Goal: Information Seeking & Learning: Check status

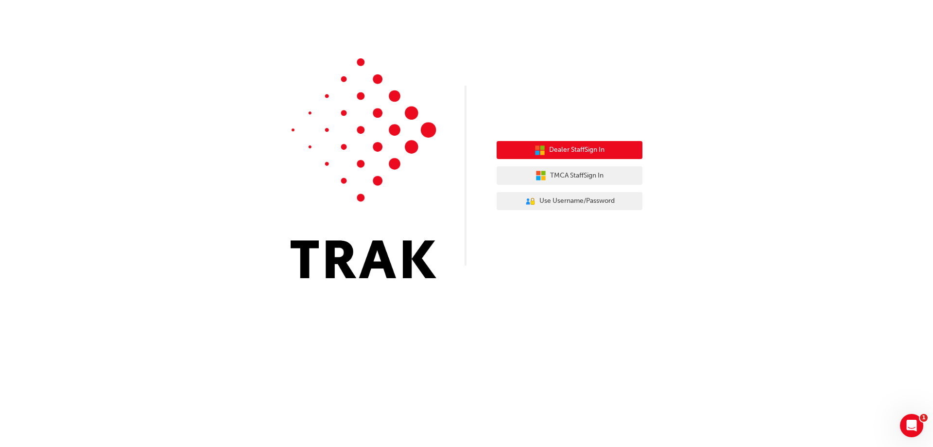
click at [557, 149] on span "Dealer Staff Sign In" at bounding box center [576, 149] width 55 height 11
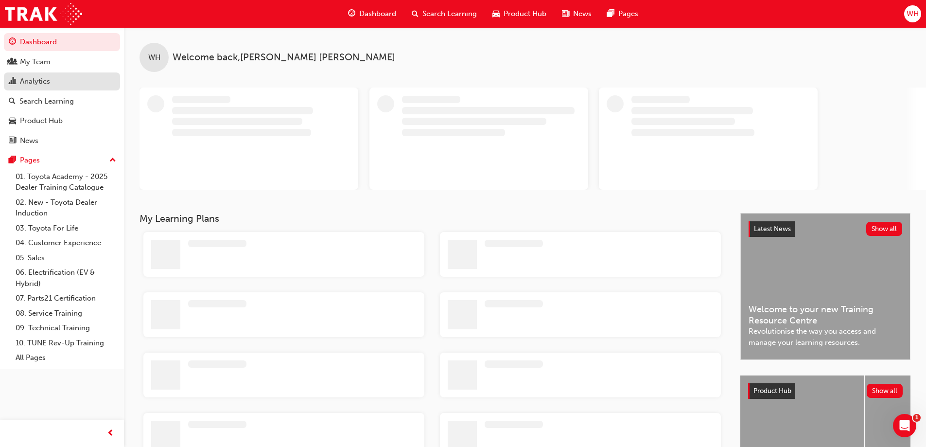
click at [48, 84] on div "Analytics" at bounding box center [35, 81] width 30 height 11
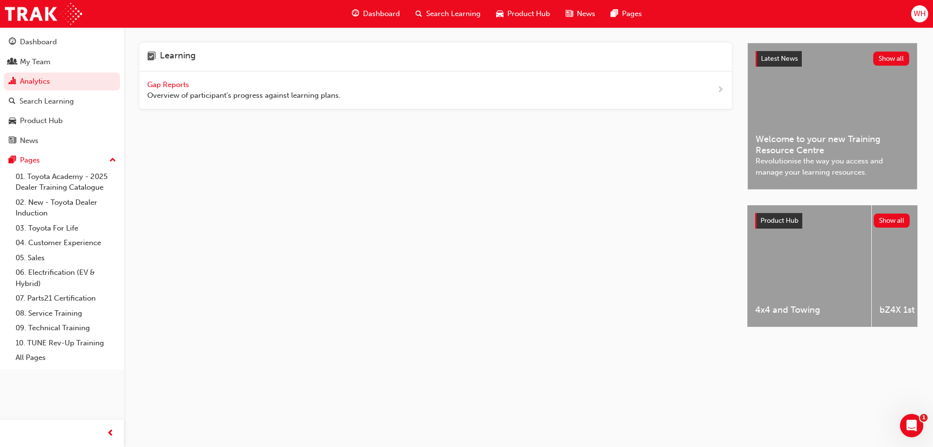
click at [169, 76] on div "Gap Reports Overview of participant's progress against learning plans." at bounding box center [435, 90] width 592 height 38
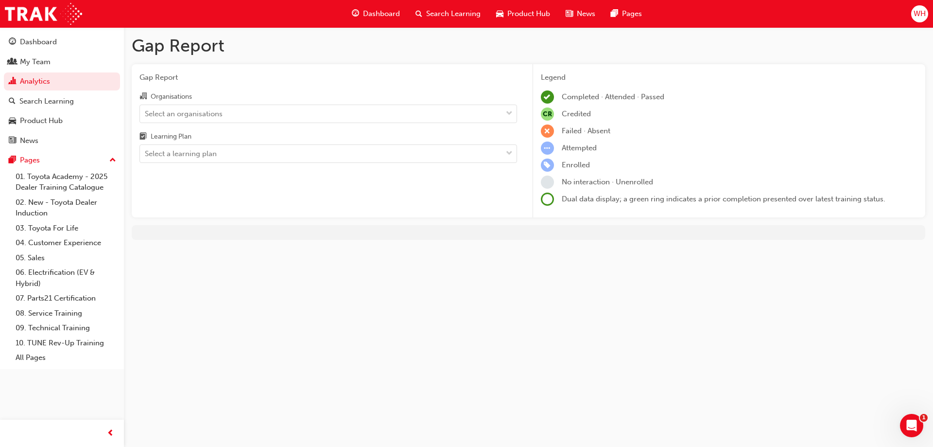
click at [226, 98] on div "Organisations" at bounding box center [328, 97] width 378 height 14
click at [146, 109] on input "Organisations Select an organisations" at bounding box center [145, 113] width 1 height 8
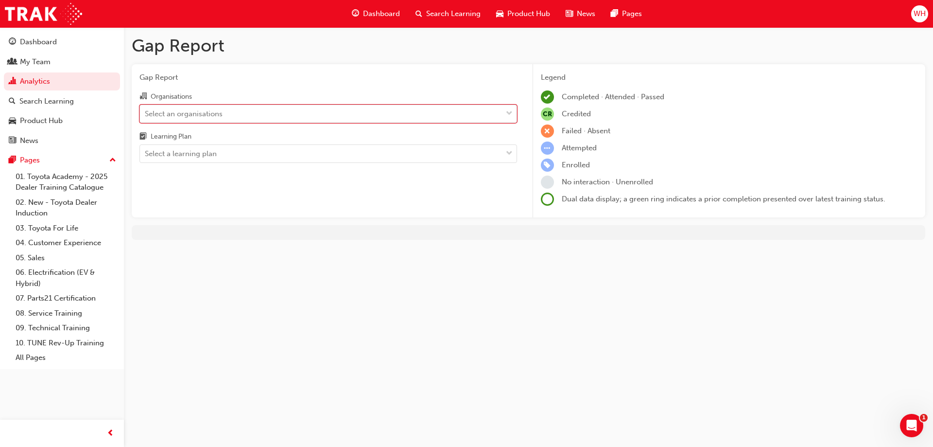
click at [224, 114] on div "Select an organisations" at bounding box center [321, 113] width 362 height 17
click at [146, 114] on input "Organisations 0 results available. Select is focused ,type to refine list, pres…" at bounding box center [145, 113] width 1 height 8
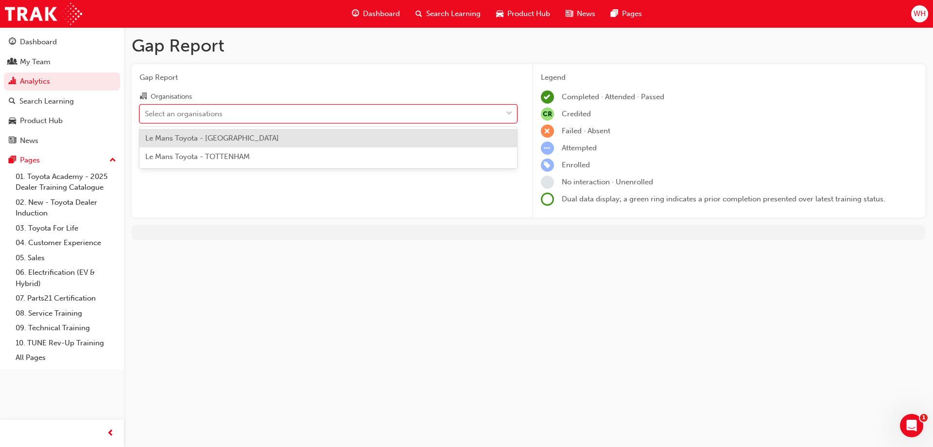
click at [224, 132] on div "Le Mans Toyota - DEER PARK" at bounding box center [328, 138] width 378 height 19
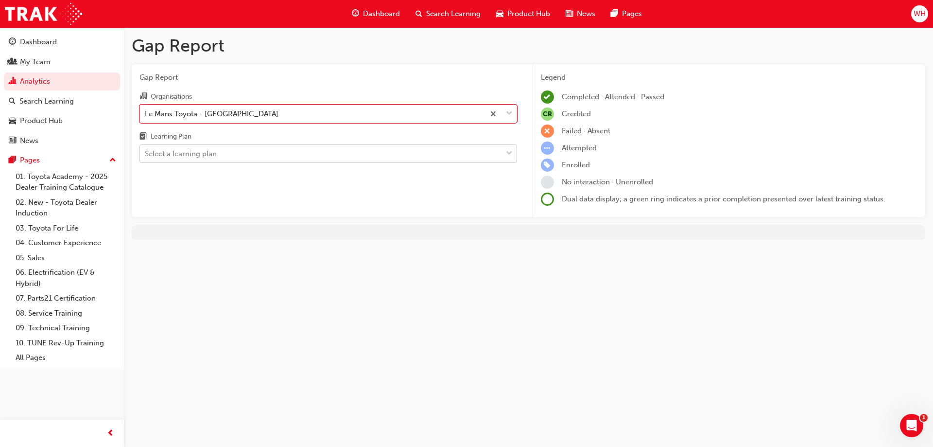
click at [224, 151] on div "Select a learning plan" at bounding box center [321, 153] width 362 height 17
click at [146, 151] on input "Learning Plan Select a learning plan" at bounding box center [145, 153] width 1 height 8
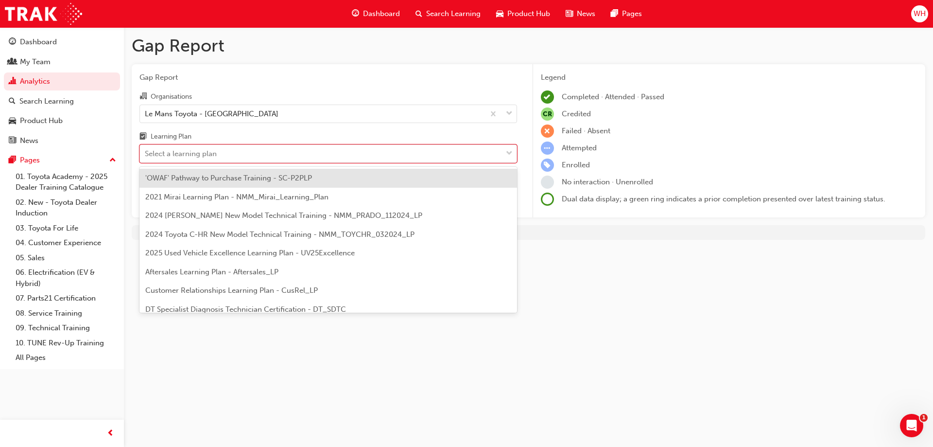
click at [225, 175] on span "'OWAF' Pathway to Purchase Training - SC-P2PLP" at bounding box center [228, 178] width 167 height 9
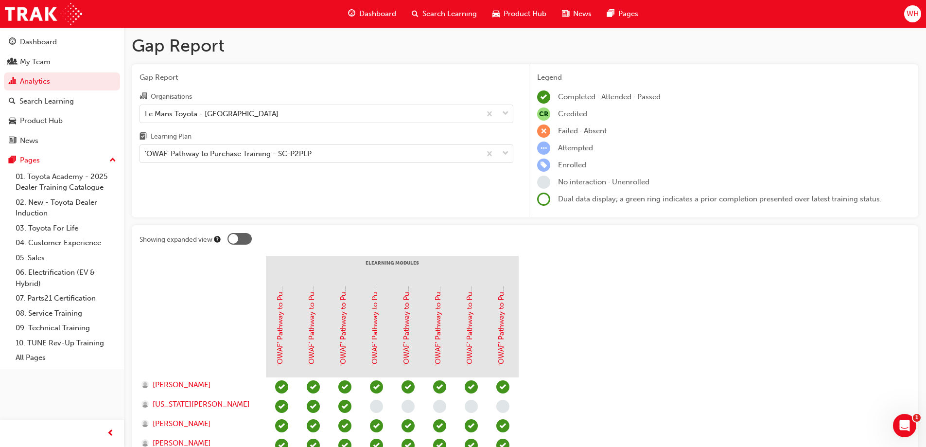
click at [275, 163] on div "Gap Report Organisations Le Mans Toyota - DEER PARK Learning Plan 'OWAF' Pathwa…" at bounding box center [326, 141] width 389 height 154
click at [276, 154] on div "'OWAF' Pathway to Purchase Training - SC-P2PLP" at bounding box center [228, 153] width 167 height 11
click at [146, 154] on input "Learning Plan 'OWAF' Pathway to Purchase Training - SC-P2PLP" at bounding box center [145, 153] width 1 height 8
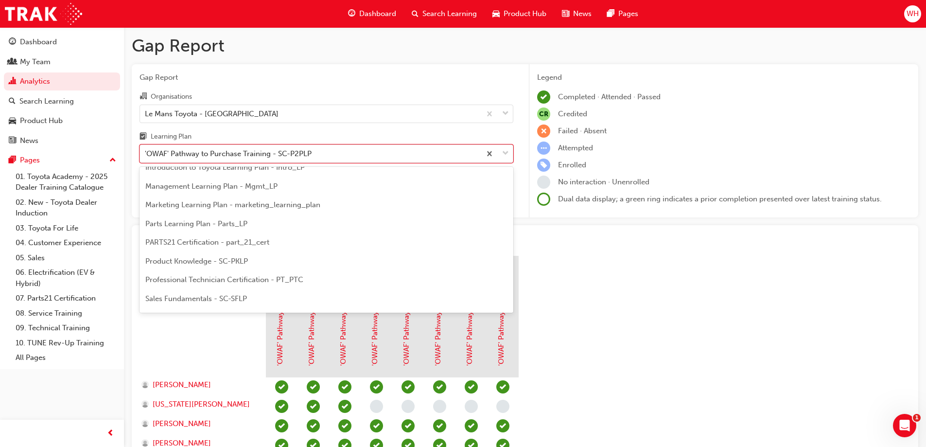
scroll to position [243, 0]
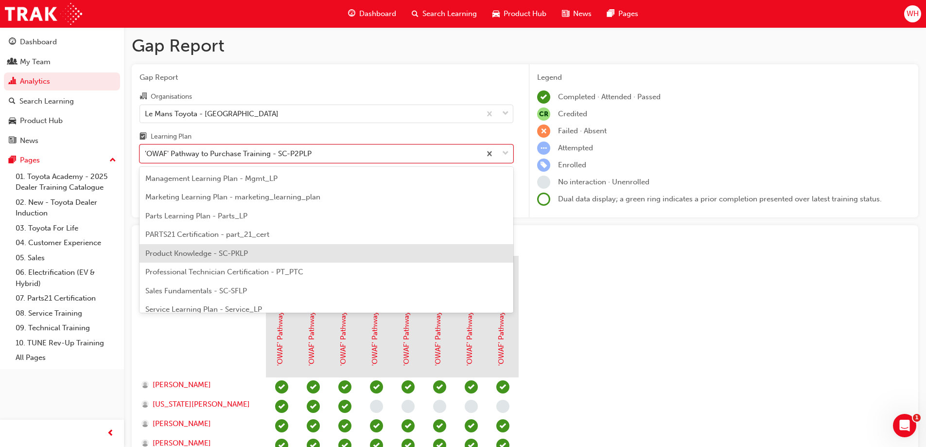
click at [244, 254] on span "Product Knowledge - SC-PKLP" at bounding box center [196, 253] width 103 height 9
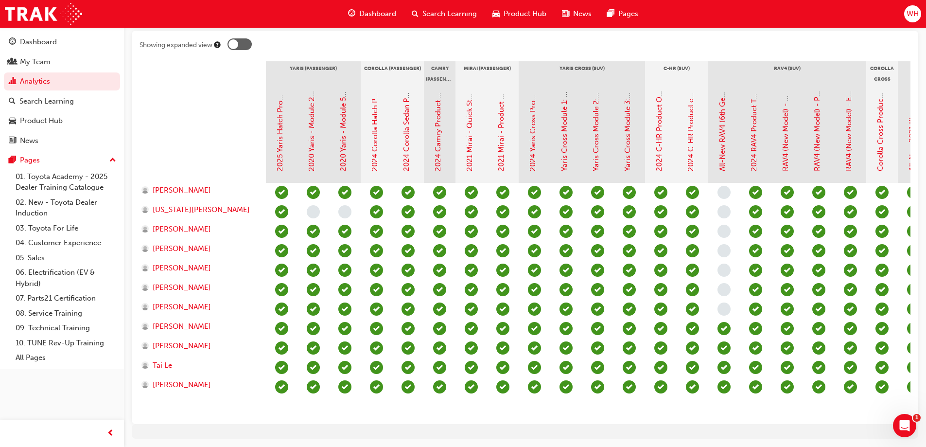
click at [249, 41] on div at bounding box center [239, 44] width 24 height 12
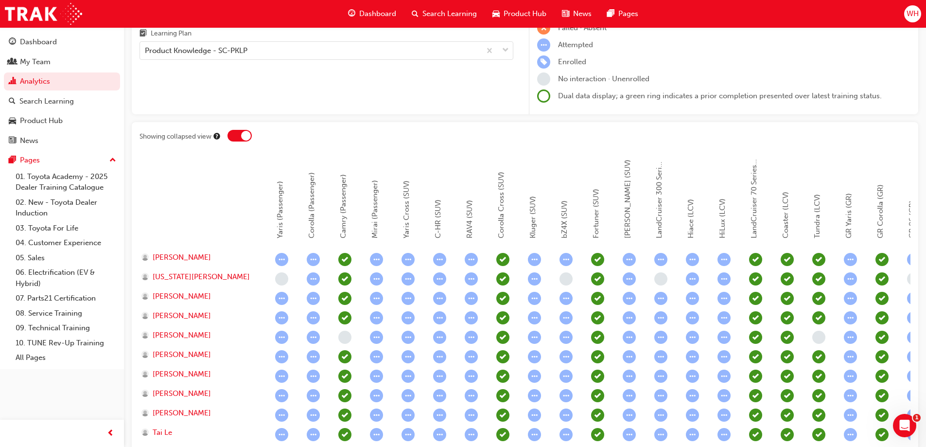
scroll to position [97, 0]
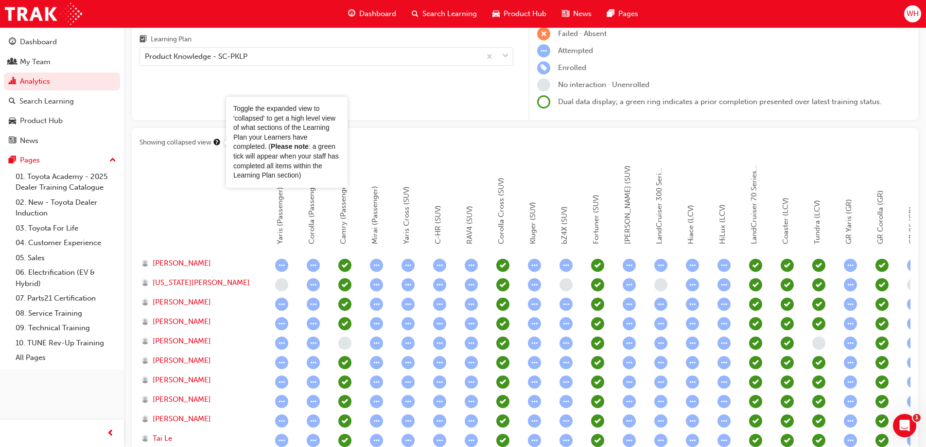
click at [204, 156] on div "Showing collapsed view Yaris (Passenger) Corolla (Passenger) Camry (Passenger) …" at bounding box center [525, 312] width 786 height 369
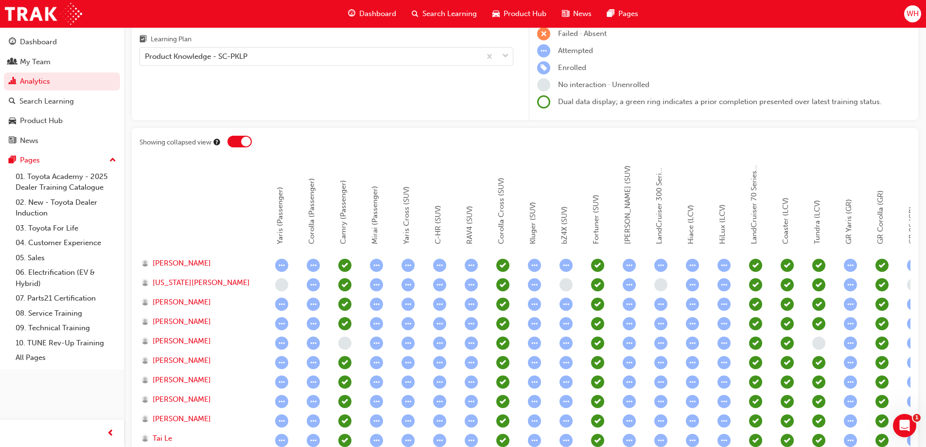
click at [235, 143] on div at bounding box center [239, 142] width 24 height 12
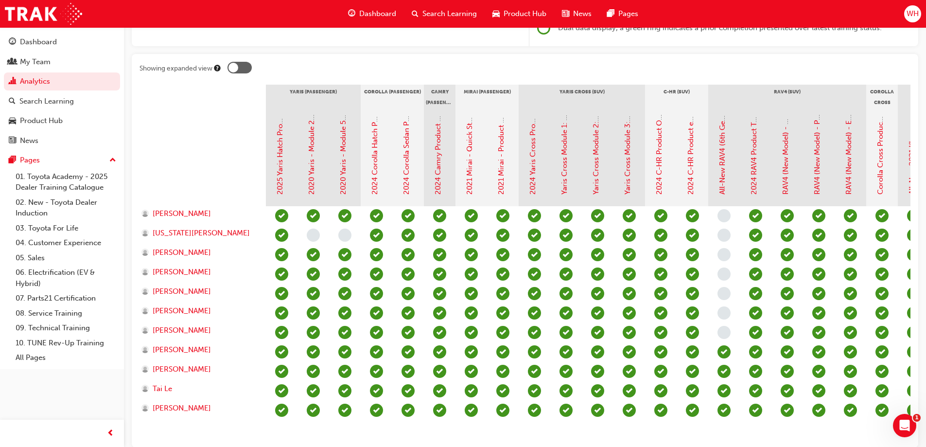
scroll to position [194, 0]
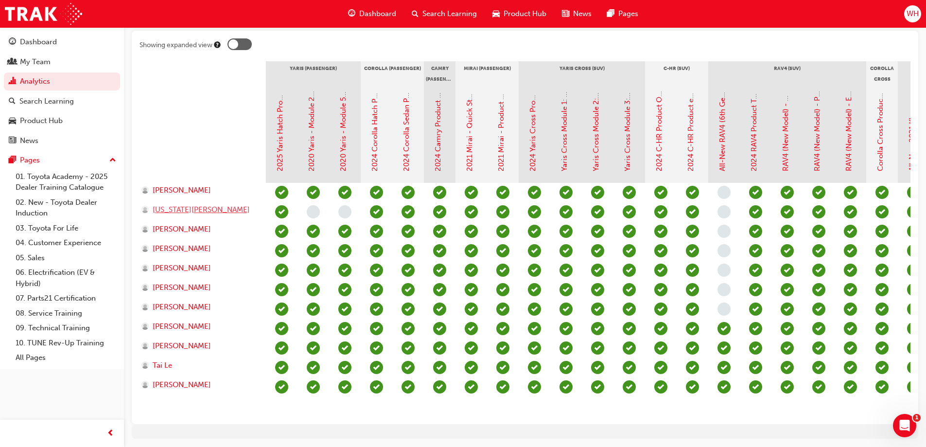
click at [159, 210] on span "Georgia Robinson" at bounding box center [201, 209] width 97 height 11
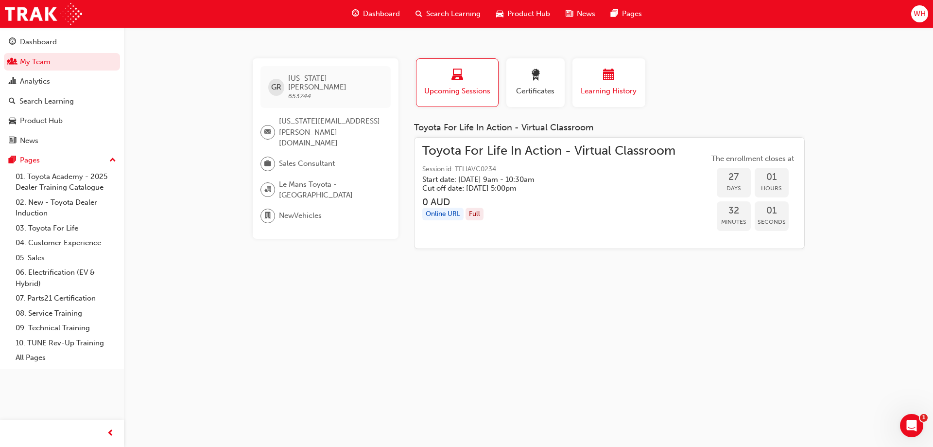
click at [617, 87] on span "Learning History" at bounding box center [609, 91] width 58 height 11
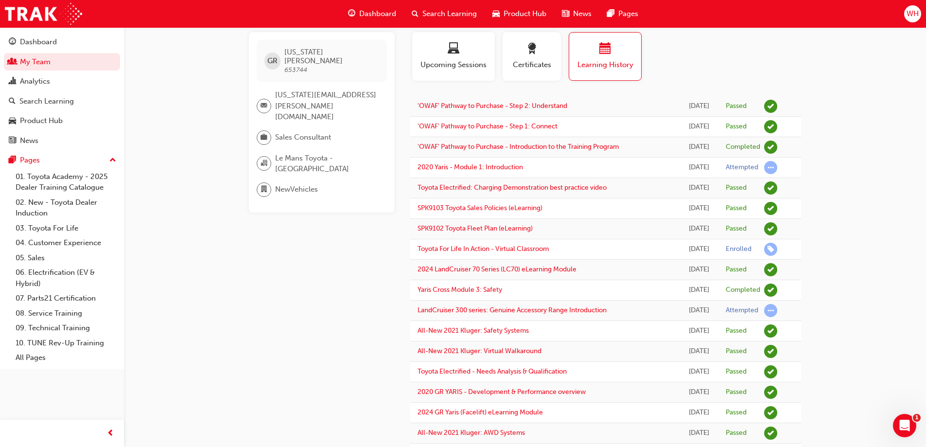
scroll to position [49, 0]
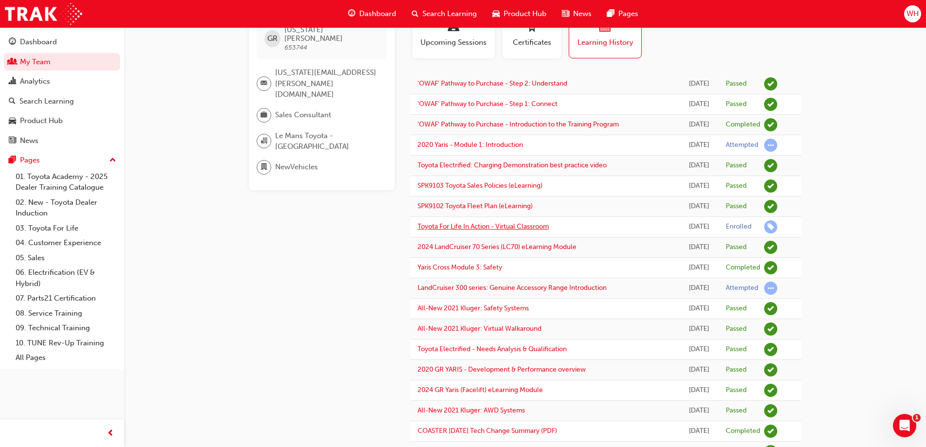
click at [522, 226] on link "Toyota For Life In Action - Virtual Classroom" at bounding box center [483, 226] width 131 height 8
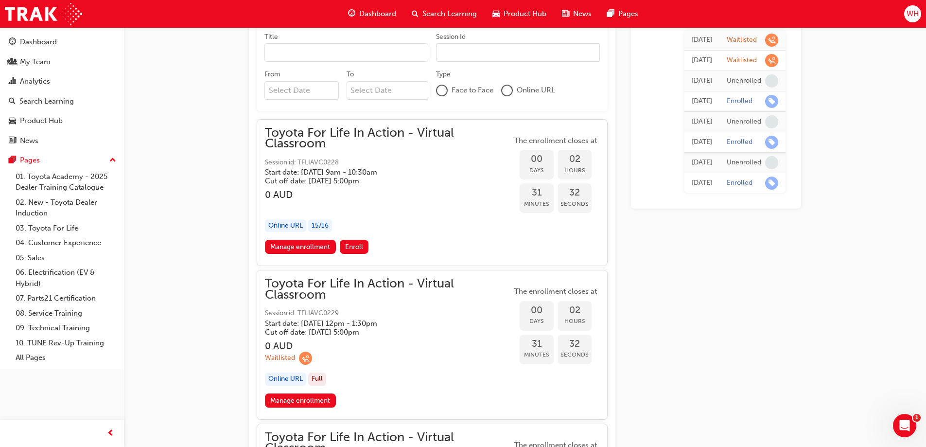
scroll to position [547, 0]
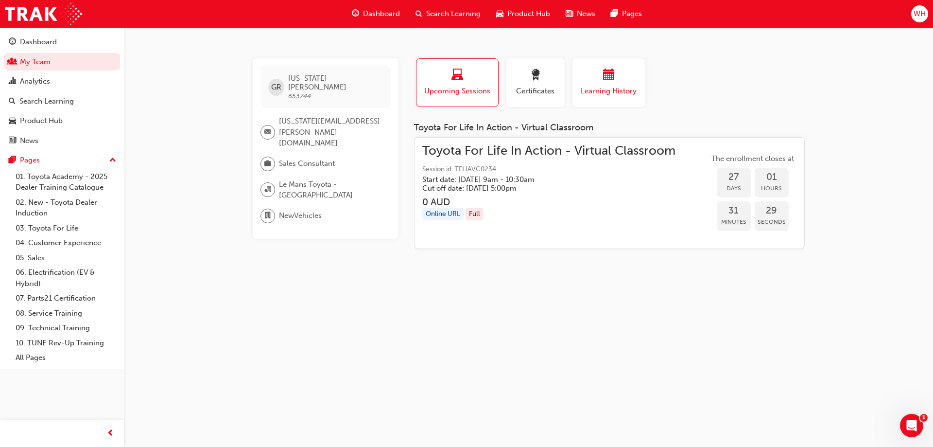
click at [602, 89] on span "Learning History" at bounding box center [609, 91] width 58 height 11
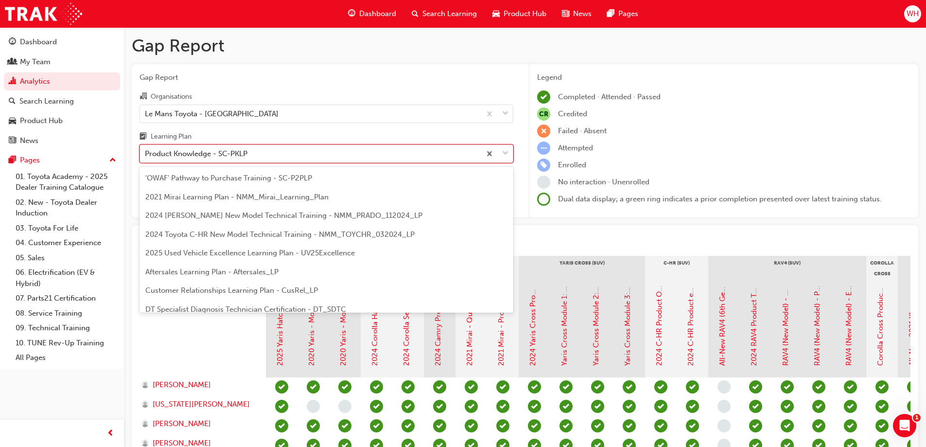
click at [260, 159] on div "Product Knowledge - SC-PKLP" at bounding box center [310, 153] width 341 height 17
click at [146, 157] on input "Learning Plan option Product Knowledge - SC-PKLP focused, 18 of 30. 30 results …" at bounding box center [145, 153] width 1 height 8
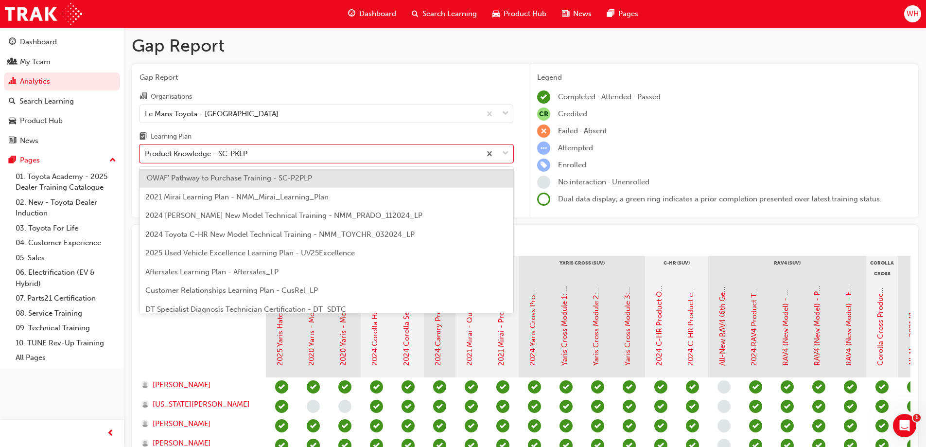
click at [267, 215] on span "2024 Prado New Model Technical Training - NMM_PRADO_112024_LP" at bounding box center [283, 215] width 277 height 9
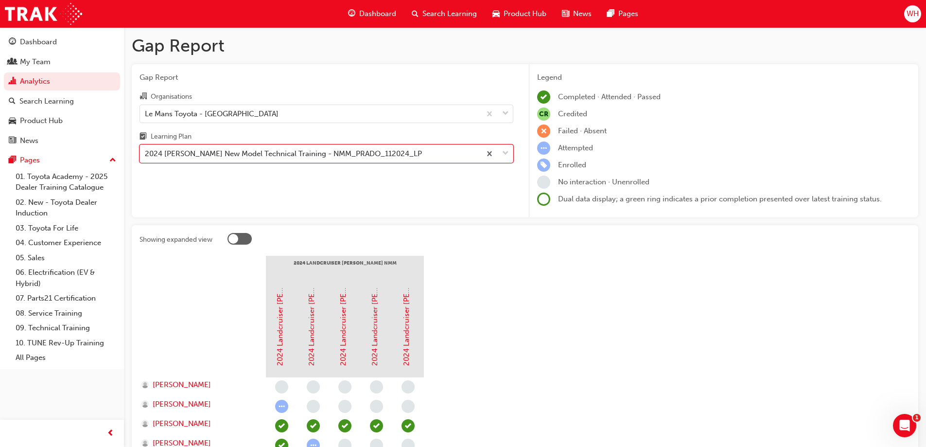
scroll to position [49, 0]
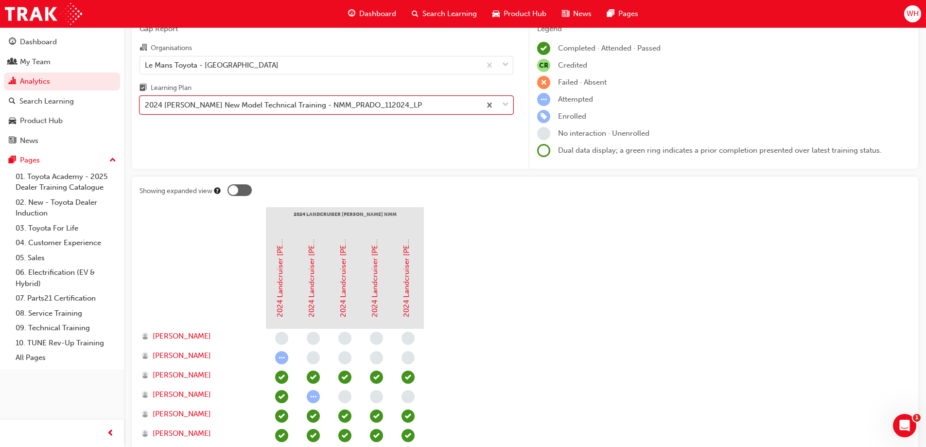
click at [362, 106] on div "2024 Prado New Model Technical Training - NMM_PRADO_112024_LP" at bounding box center [283, 105] width 277 height 11
click at [146, 106] on input "Learning Plan option 2024 Prado New Model Technical Training - NMM_PRADO_112024…" at bounding box center [145, 105] width 1 height 8
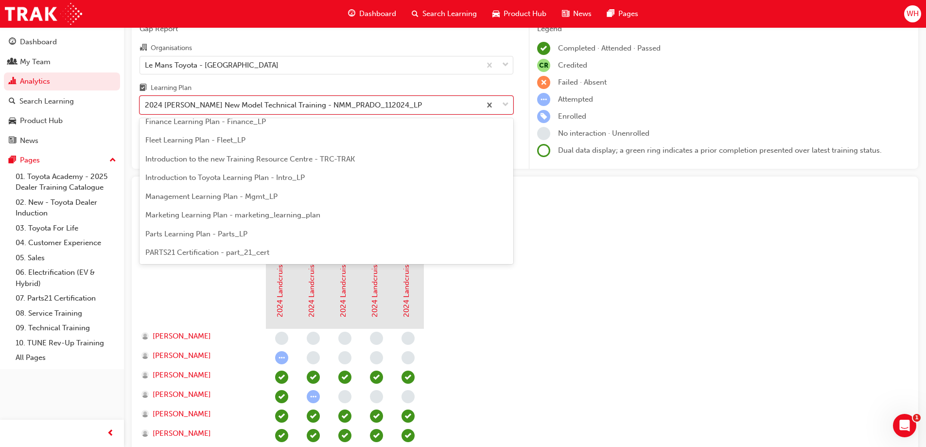
scroll to position [0, 0]
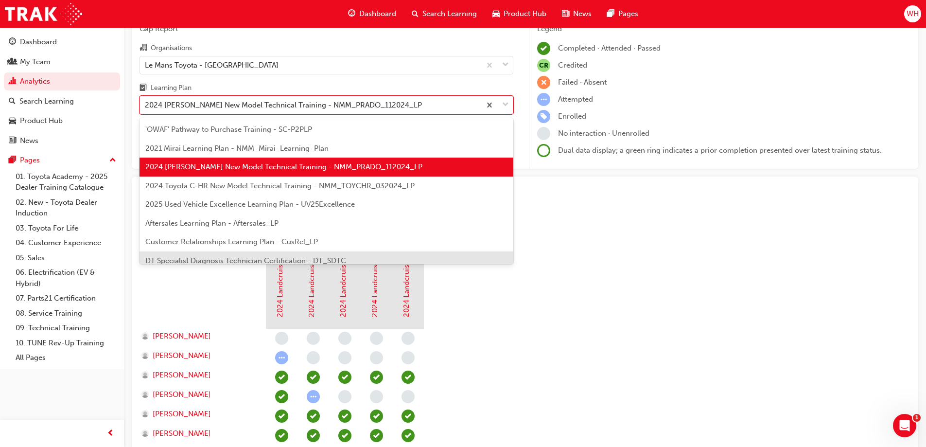
drag, startPoint x: 662, startPoint y: 311, endPoint x: 660, endPoint y: 306, distance: 5.2
click at [661, 310] on section "2024 Landcruiser Prado NMM 2024 Landcruiser Prado New Model Mechanisms - Model …" at bounding box center [524, 452] width 771 height 491
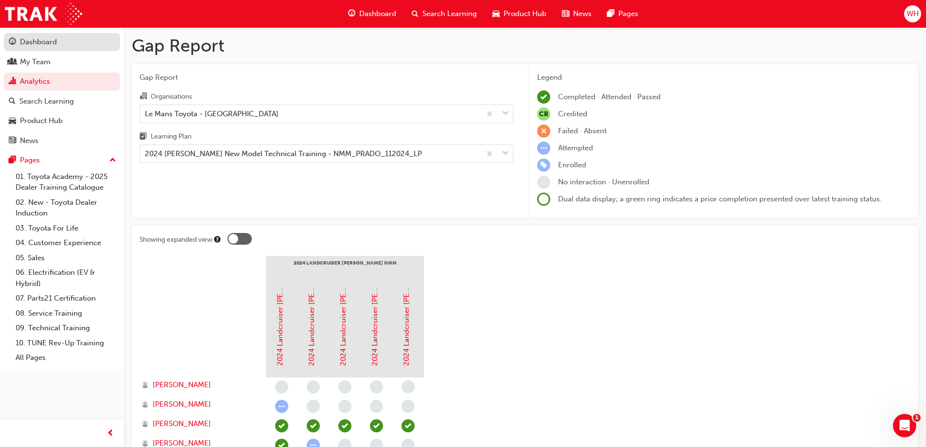
click at [35, 41] on div "Dashboard" at bounding box center [38, 41] width 37 height 11
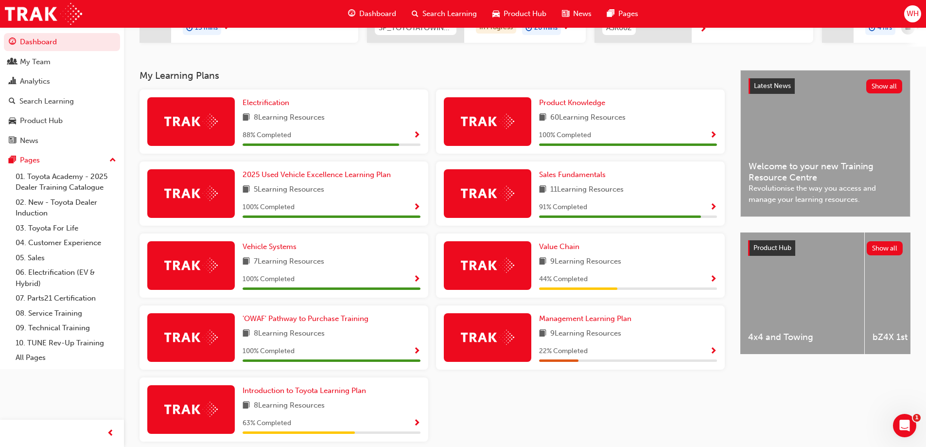
scroll to position [194, 0]
